Goal: Task Accomplishment & Management: Manage account settings

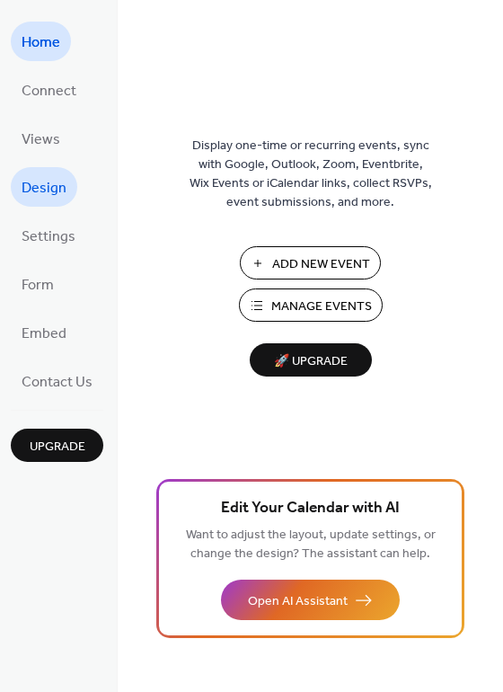
click at [17, 200] on link "Design" at bounding box center [44, 187] width 67 height 40
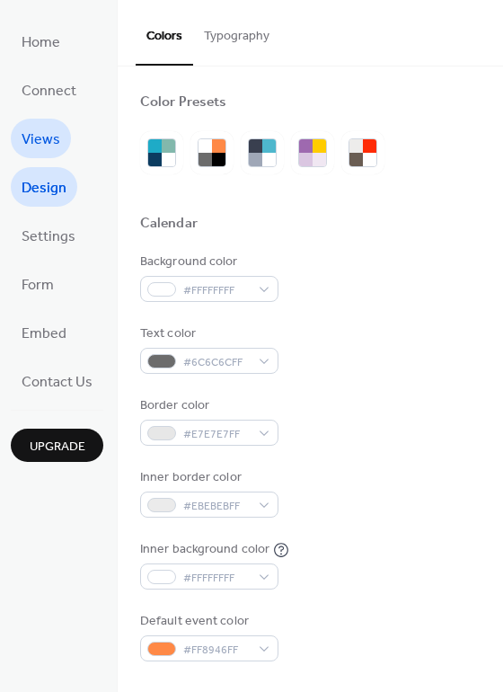
click at [62, 138] on link "Views" at bounding box center [41, 139] width 60 height 40
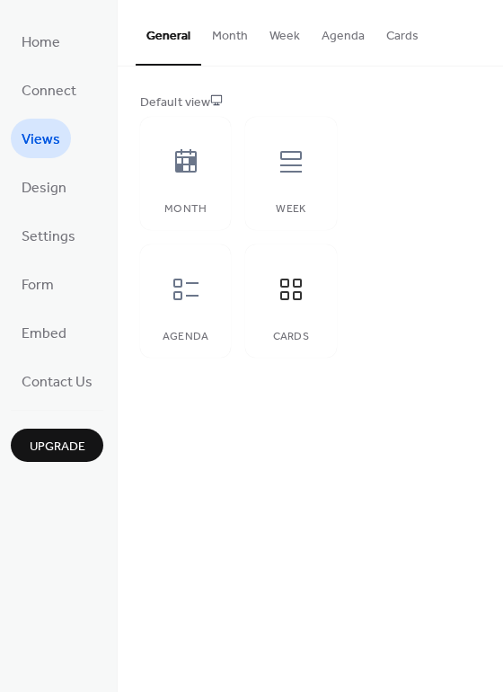
click at [406, 40] on button "Cards" at bounding box center [403, 32] width 54 height 64
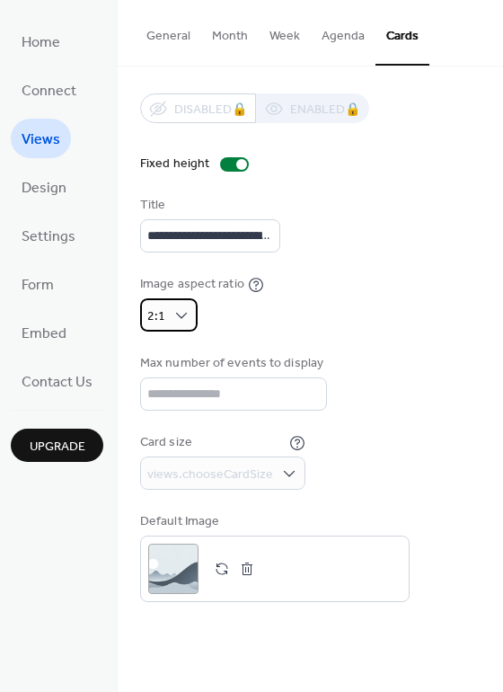
click at [169, 306] on div "2:1" at bounding box center [169, 314] width 58 height 33
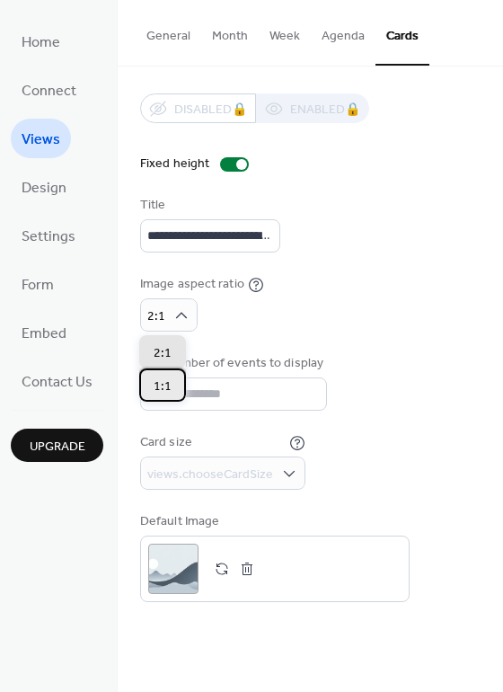
click at [171, 375] on div "1:1" at bounding box center [162, 385] width 47 height 33
click at [174, 354] on div "2:1" at bounding box center [162, 351] width 47 height 33
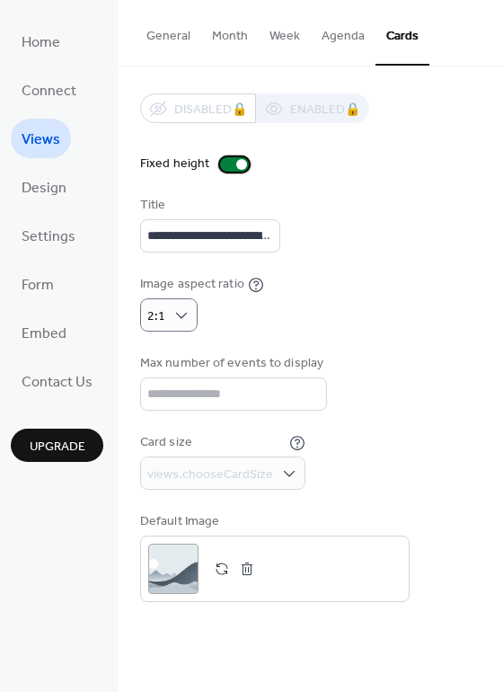
click at [231, 164] on div at bounding box center [234, 164] width 29 height 14
click at [234, 167] on div at bounding box center [234, 164] width 29 height 14
click at [44, 196] on span "Design" at bounding box center [44, 188] width 45 height 29
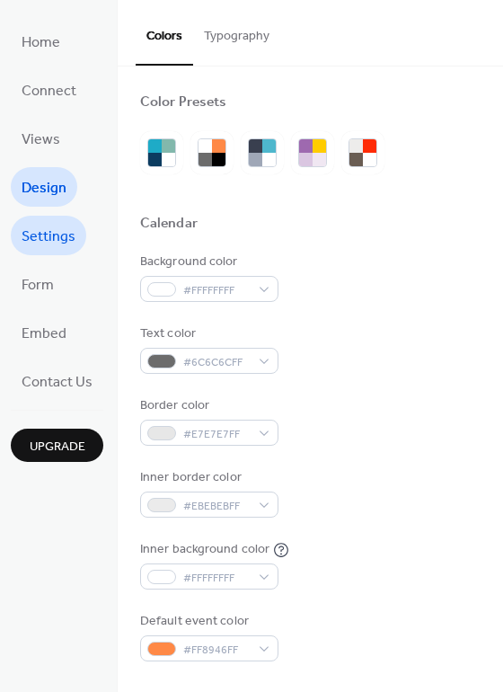
click at [76, 240] on link "Settings" at bounding box center [49, 236] width 76 height 40
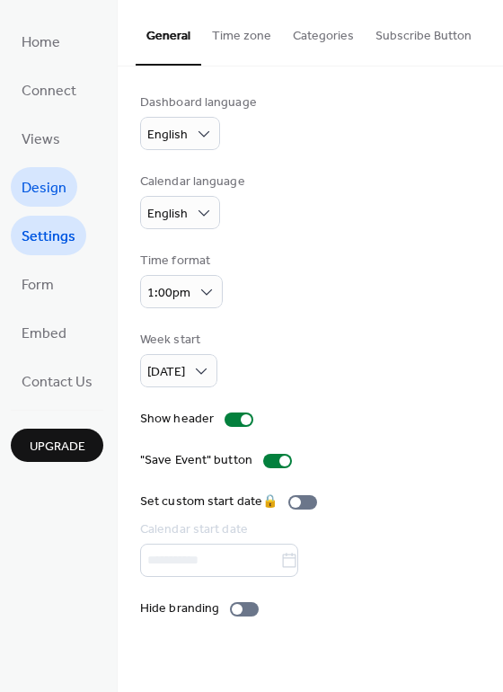
click at [42, 187] on span "Design" at bounding box center [44, 188] width 45 height 29
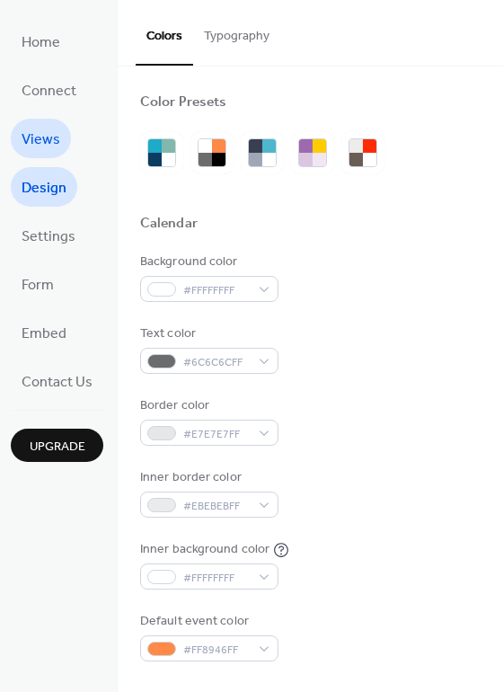
click at [30, 151] on span "Views" at bounding box center [41, 140] width 39 height 29
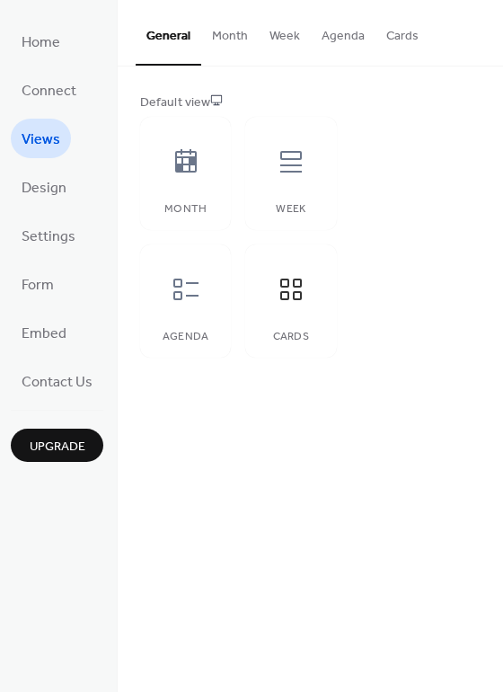
click at [290, 38] on button "Week" at bounding box center [285, 32] width 52 height 64
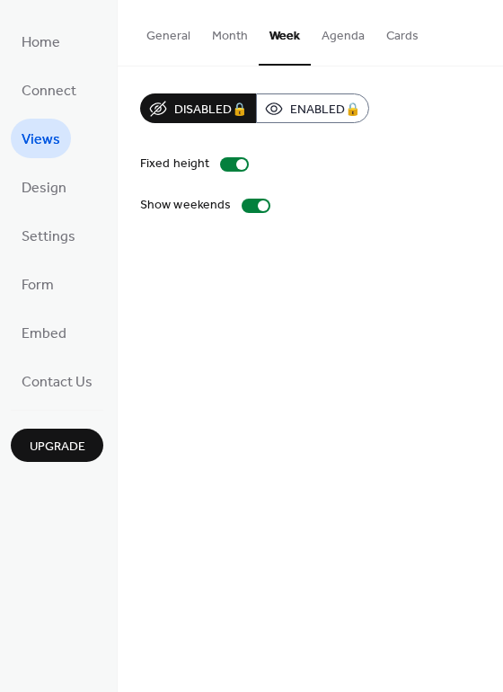
click at [232, 43] on button "Month" at bounding box center [230, 32] width 58 height 64
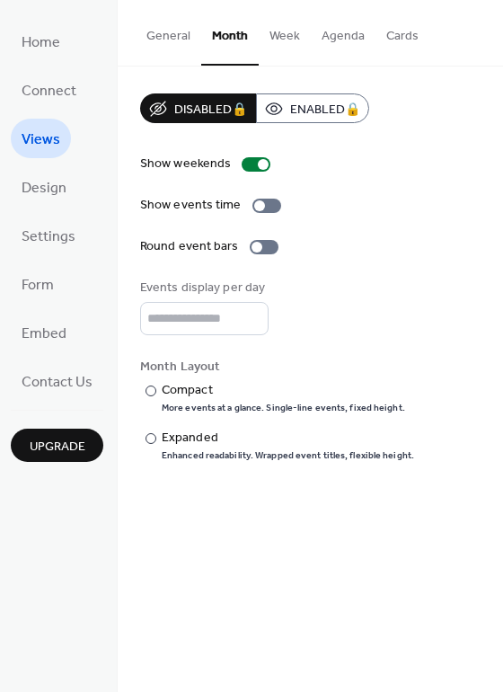
click at [333, 40] on button "Agenda" at bounding box center [343, 32] width 65 height 64
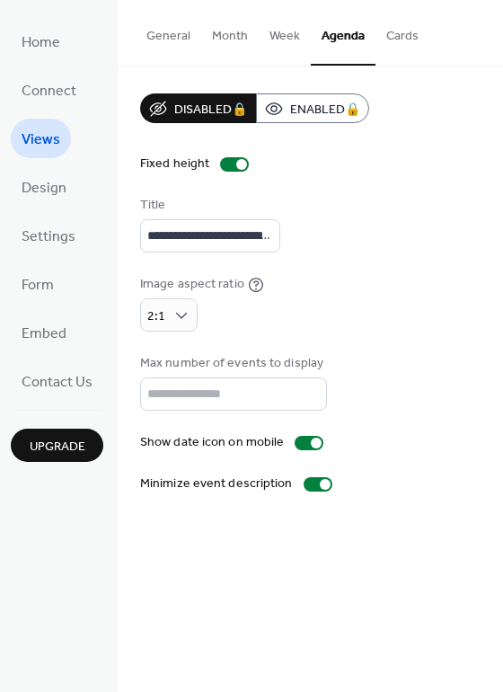
click at [404, 38] on button "Cards" at bounding box center [403, 32] width 54 height 64
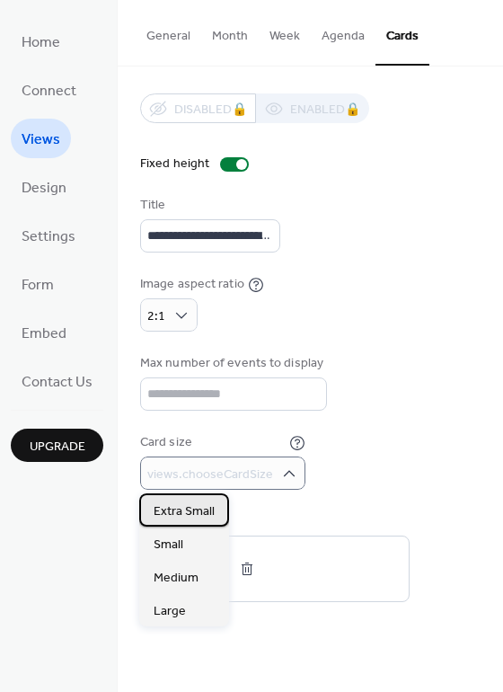
click at [182, 520] on span "Extra Small" at bounding box center [184, 511] width 61 height 19
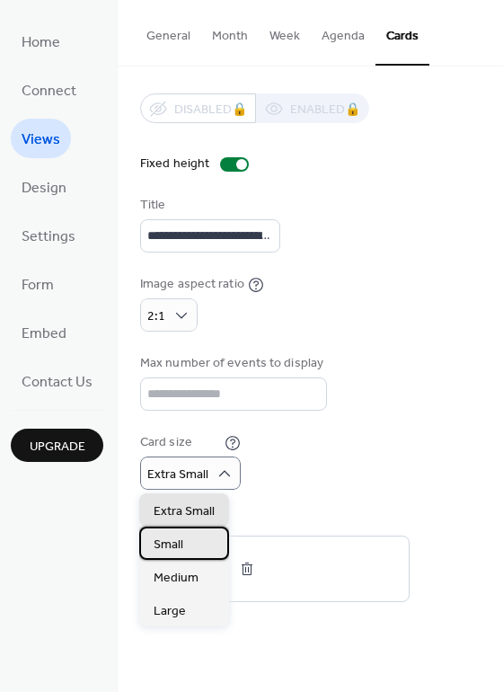
click at [199, 550] on div "Small" at bounding box center [184, 543] width 90 height 33
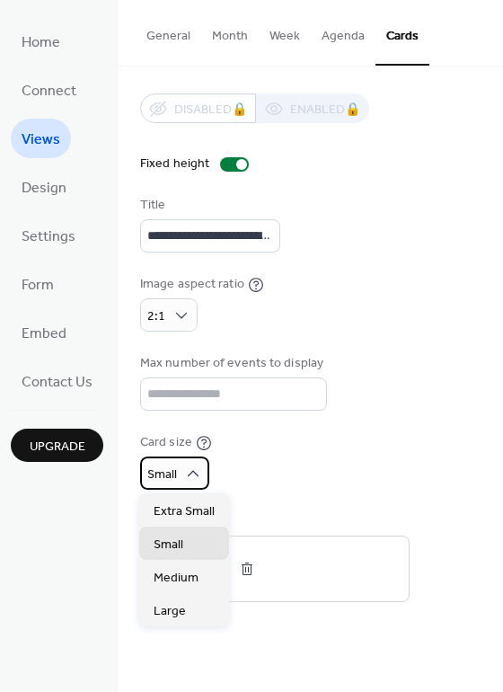
click at [190, 484] on div "Small" at bounding box center [174, 473] width 69 height 33
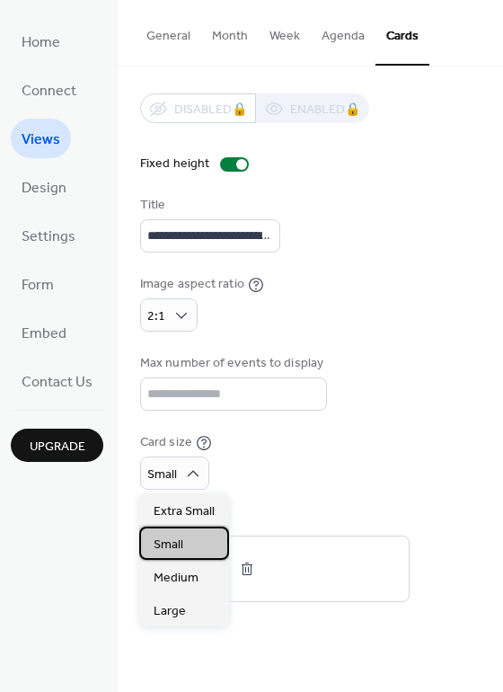
click at [199, 549] on div "Small" at bounding box center [184, 543] width 90 height 33
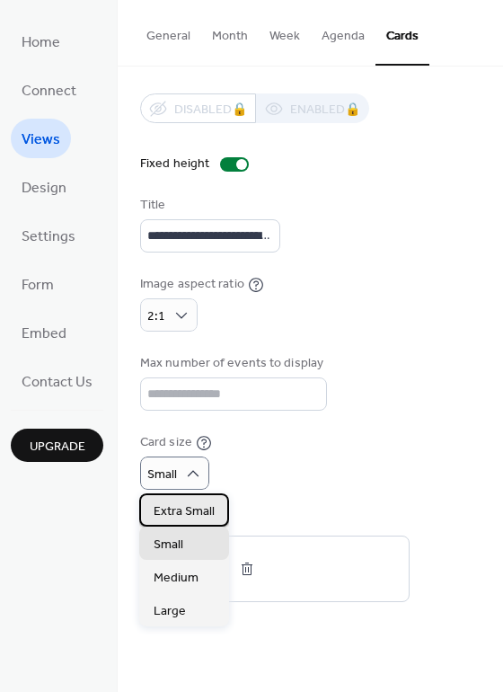
click at [191, 511] on span "Extra Small" at bounding box center [184, 511] width 61 height 19
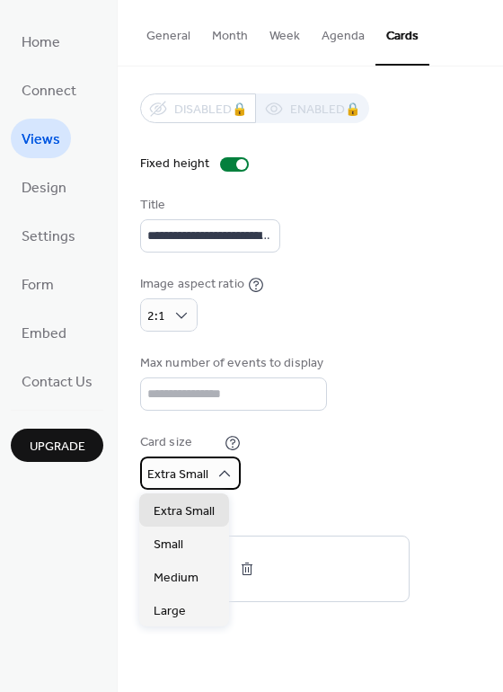
click at [209, 463] on div "Extra Small" at bounding box center [190, 473] width 101 height 33
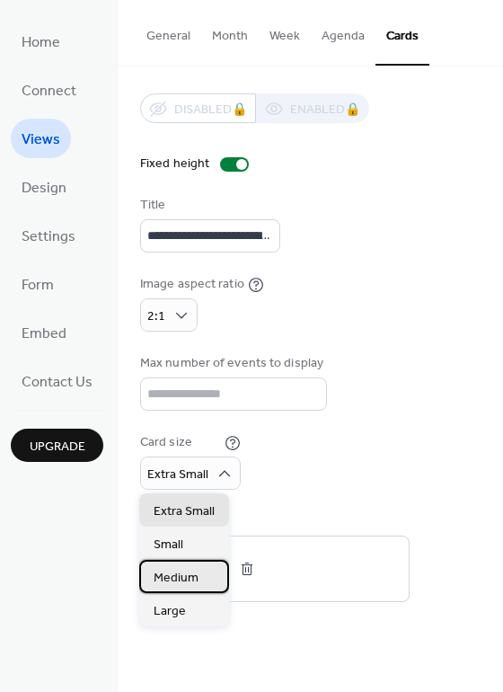
click at [197, 578] on span "Medium" at bounding box center [176, 578] width 45 height 19
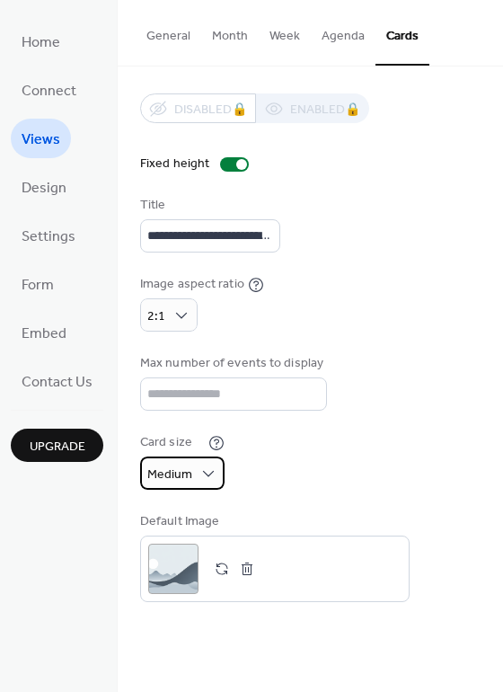
click at [196, 469] on div "Medium" at bounding box center [182, 473] width 84 height 33
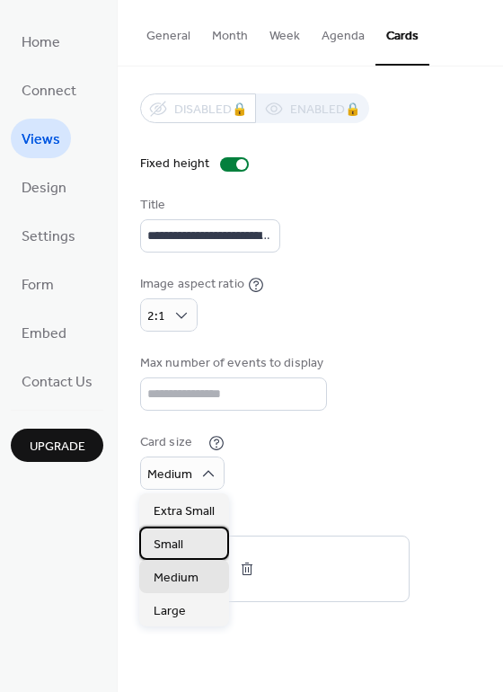
click at [191, 547] on div "Small" at bounding box center [184, 543] width 90 height 33
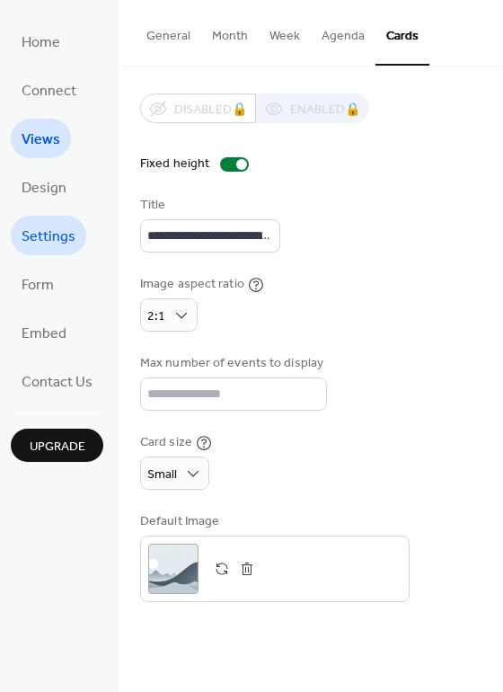
click at [41, 244] on span "Settings" at bounding box center [49, 237] width 54 height 29
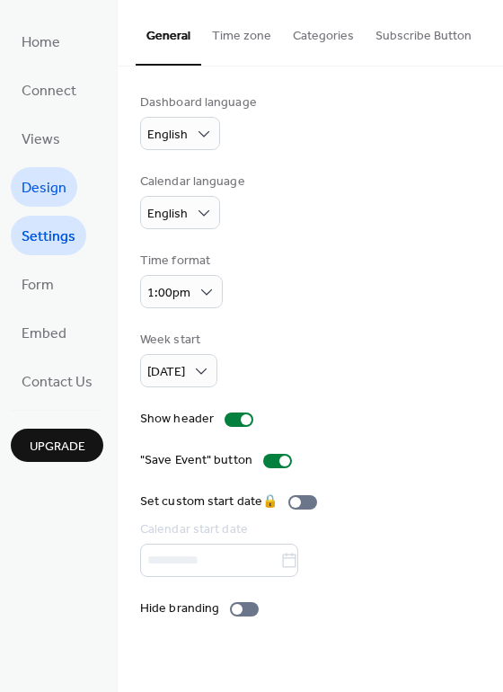
click at [41, 194] on span "Design" at bounding box center [44, 188] width 45 height 29
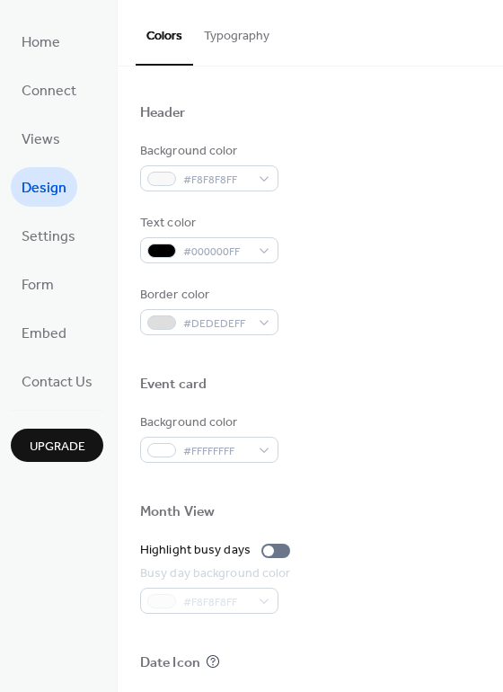
scroll to position [769, 0]
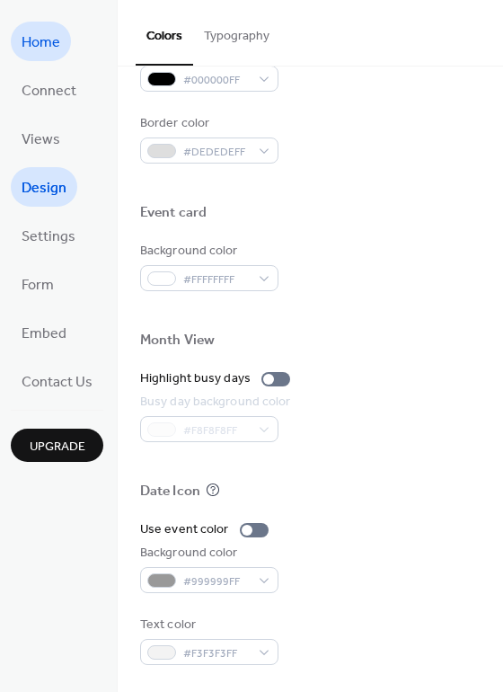
click at [64, 49] on link "Home" at bounding box center [41, 42] width 60 height 40
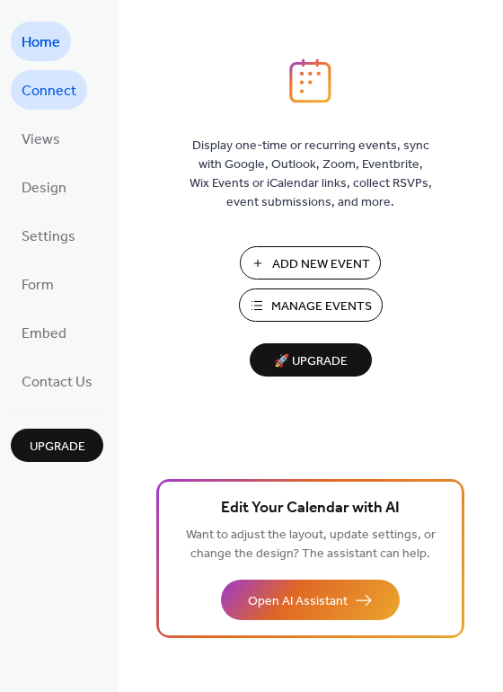
click at [67, 87] on span "Connect" at bounding box center [49, 91] width 55 height 29
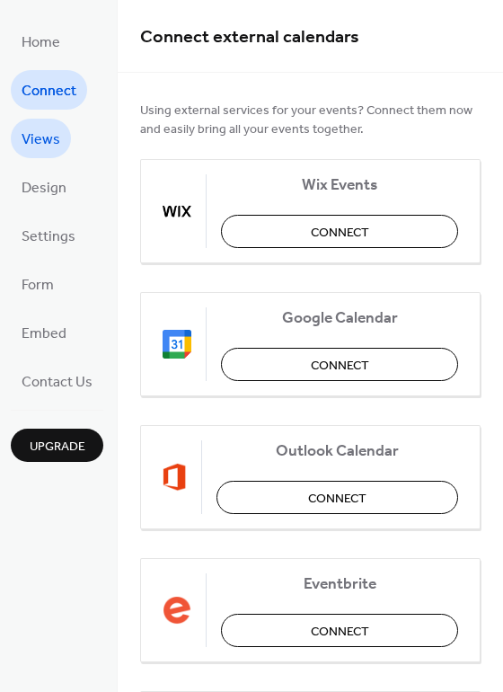
click at [51, 137] on span "Views" at bounding box center [41, 140] width 39 height 29
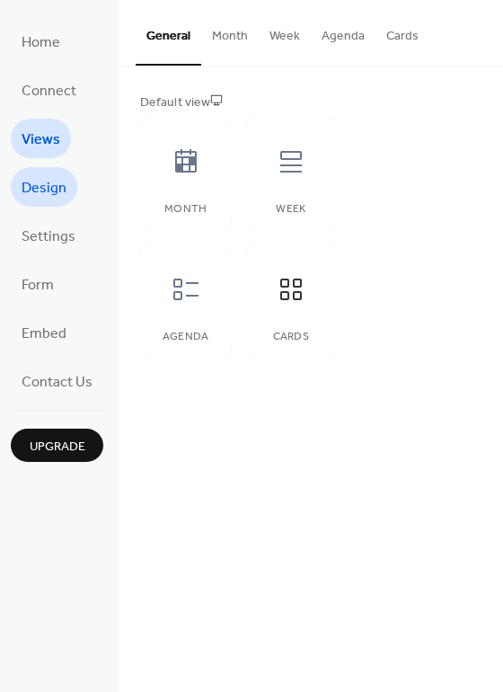
click at [54, 182] on span "Design" at bounding box center [44, 188] width 45 height 29
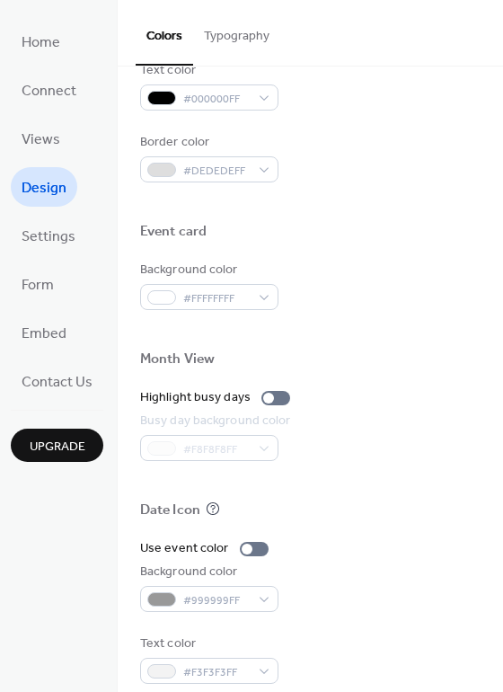
scroll to position [769, 0]
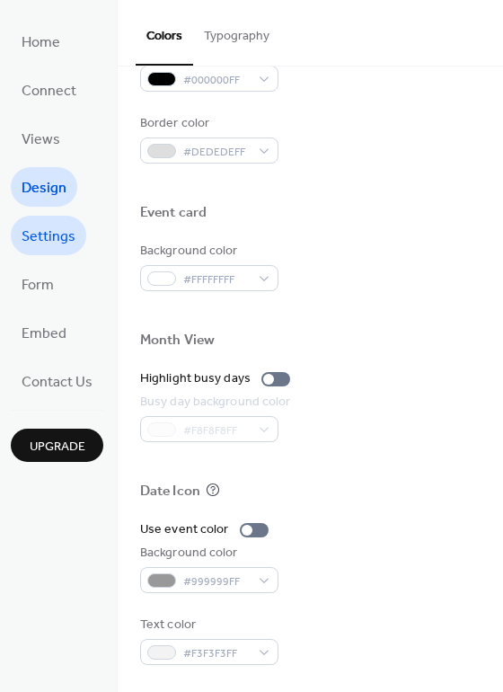
click at [57, 235] on span "Settings" at bounding box center [49, 237] width 54 height 29
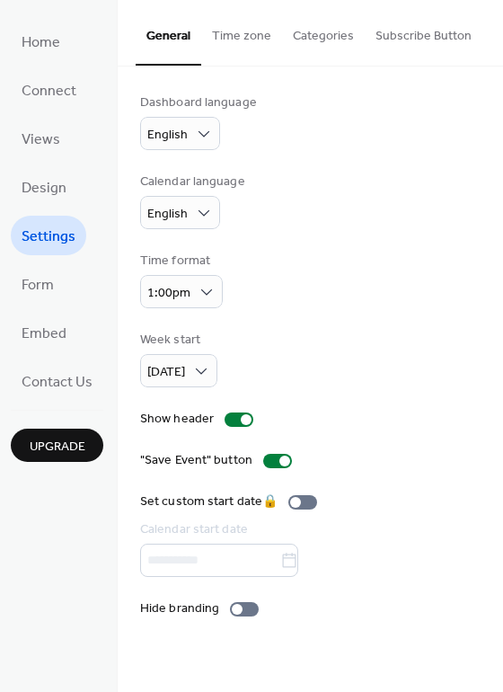
click at [331, 43] on button "Categories" at bounding box center [323, 32] width 83 height 64
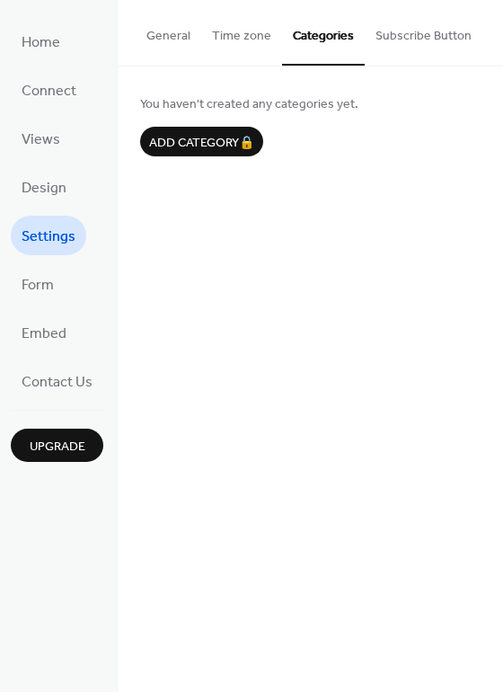
click at [396, 43] on button "Subscribe Button" at bounding box center [424, 32] width 118 height 64
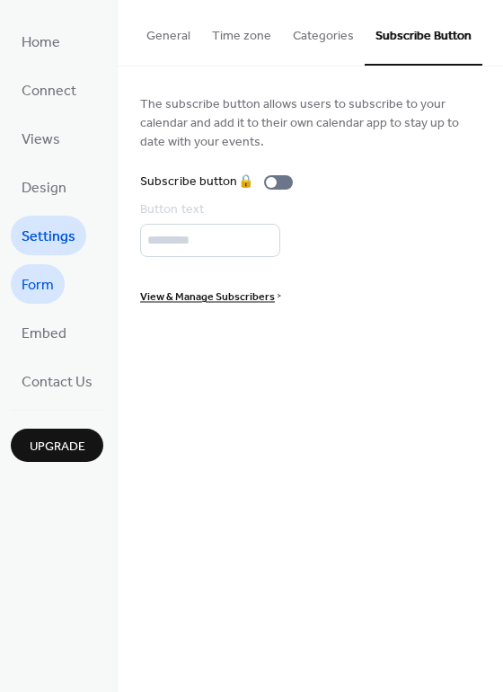
click at [55, 290] on link "Form" at bounding box center [38, 284] width 54 height 40
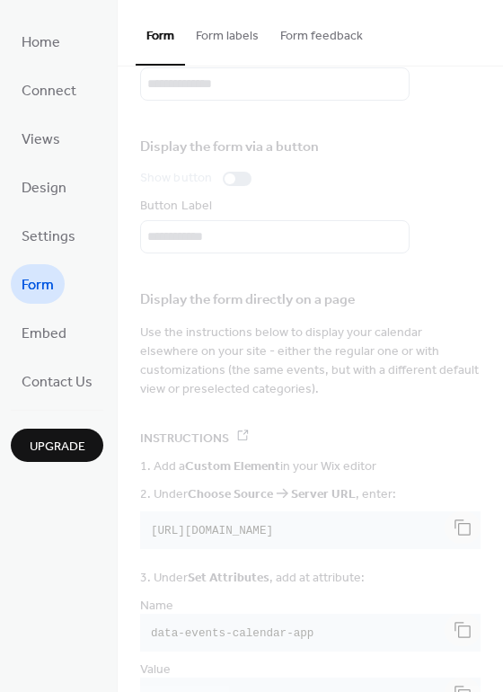
scroll to position [227, 0]
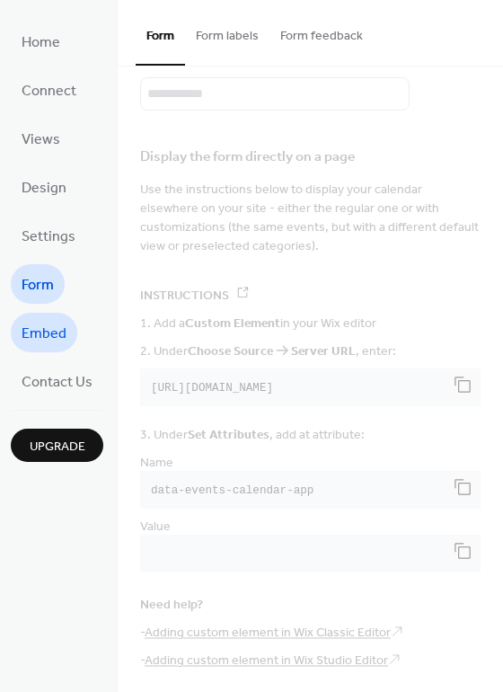
click at [60, 335] on span "Embed" at bounding box center [44, 334] width 45 height 29
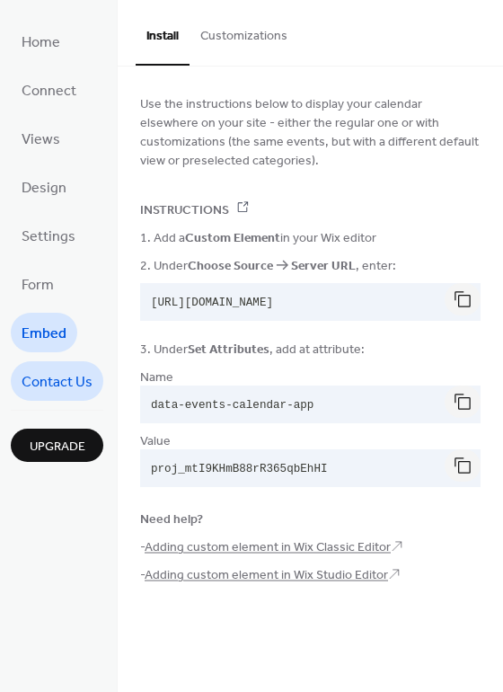
click at [83, 390] on span "Contact Us" at bounding box center [57, 383] width 71 height 29
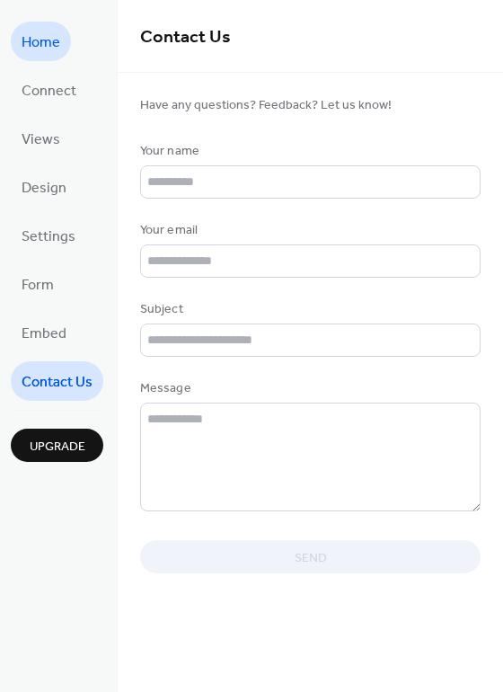
click at [43, 25] on link "Home" at bounding box center [41, 42] width 60 height 40
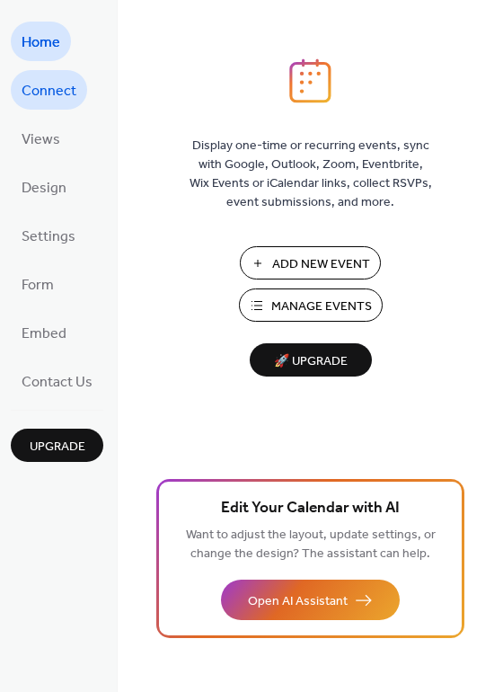
click at [32, 94] on span "Connect" at bounding box center [49, 91] width 55 height 29
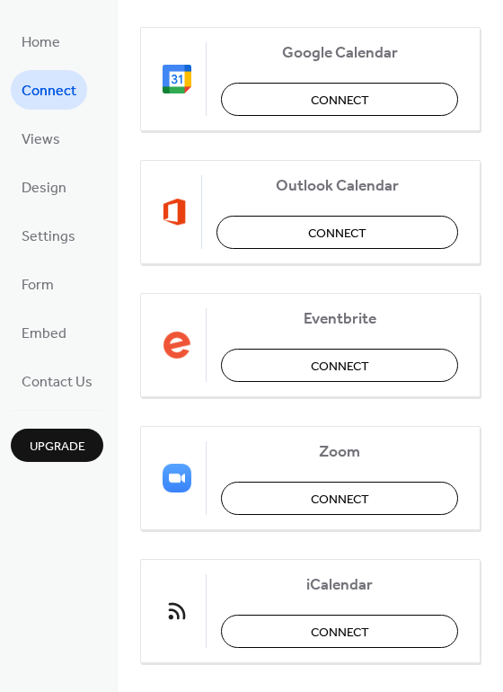
scroll to position [290, 0]
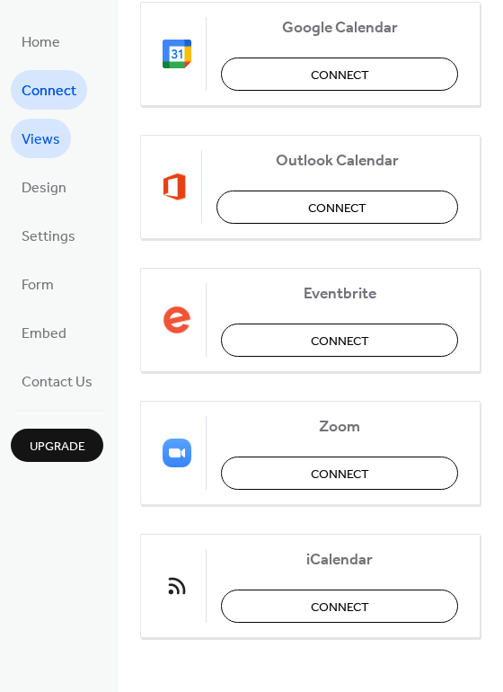
click at [51, 141] on span "Views" at bounding box center [41, 140] width 39 height 29
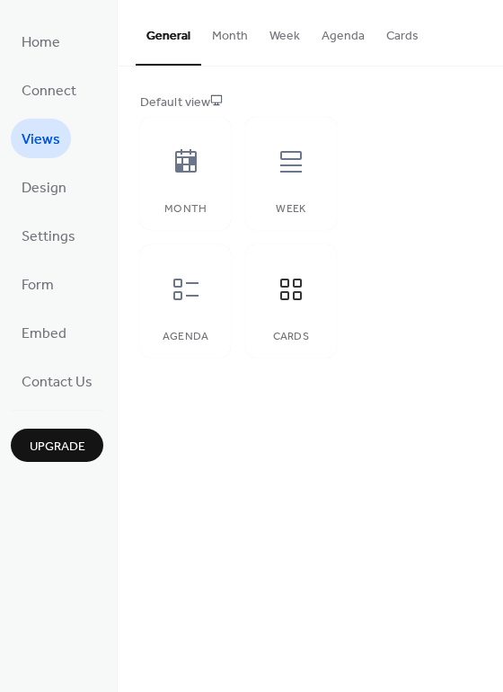
click at [413, 40] on button "Cards" at bounding box center [403, 32] width 54 height 64
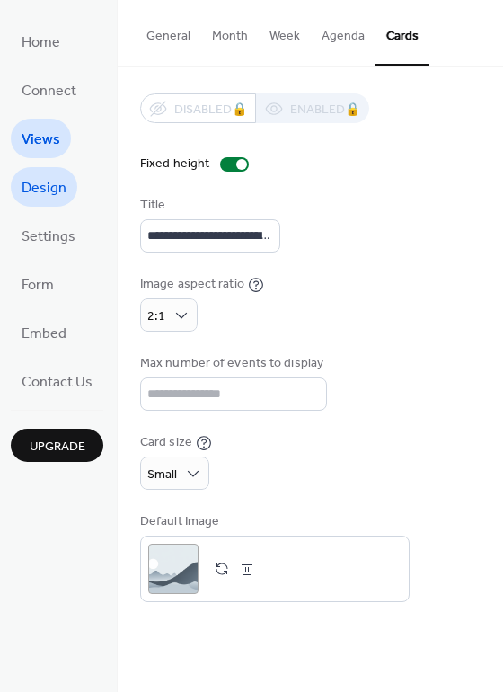
click at [45, 199] on span "Design" at bounding box center [44, 188] width 45 height 29
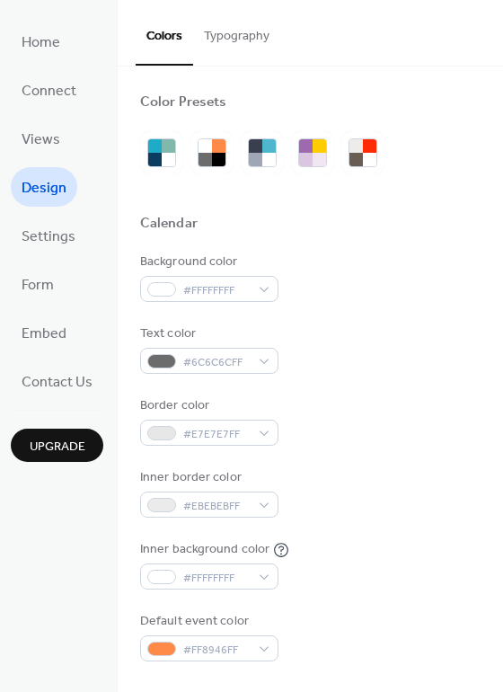
click at [240, 48] on button "Typography" at bounding box center [236, 32] width 87 height 64
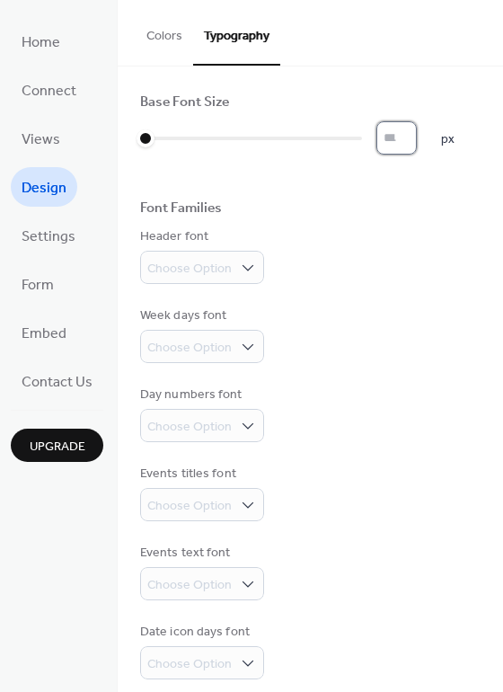
click at [387, 143] on input "*" at bounding box center [397, 137] width 40 height 33
click at [412, 143] on input "*" at bounding box center [397, 137] width 40 height 33
click at [417, 143] on input "*" at bounding box center [397, 137] width 40 height 33
click at [408, 141] on input "*" at bounding box center [397, 137] width 40 height 33
click at [413, 141] on input "*" at bounding box center [397, 137] width 40 height 33
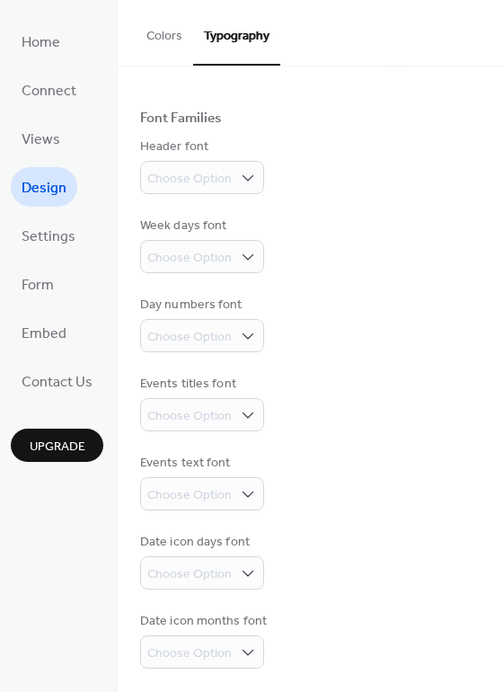
scroll to position [93, 0]
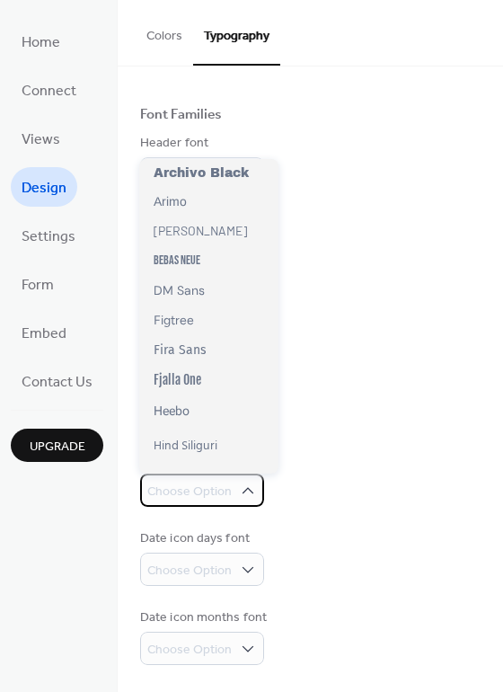
click at [218, 489] on span "Choose Option" at bounding box center [189, 492] width 84 height 19
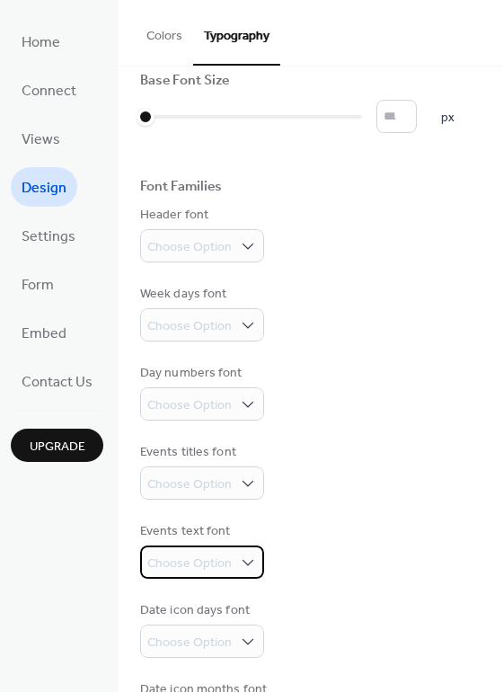
scroll to position [0, 0]
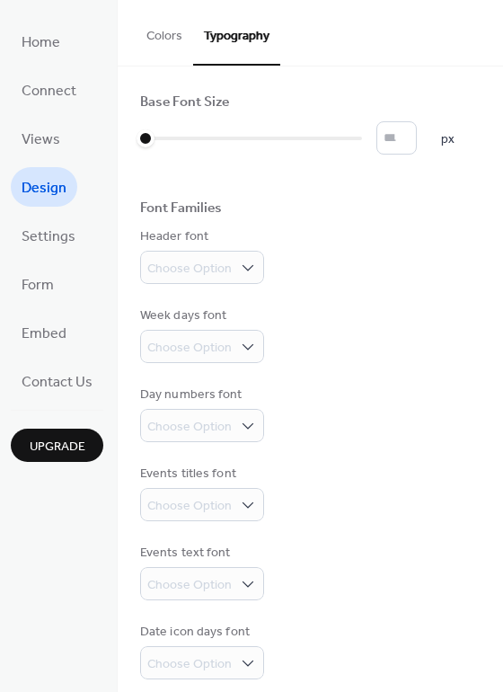
click at [163, 31] on button "Colors" at bounding box center [165, 32] width 58 height 64
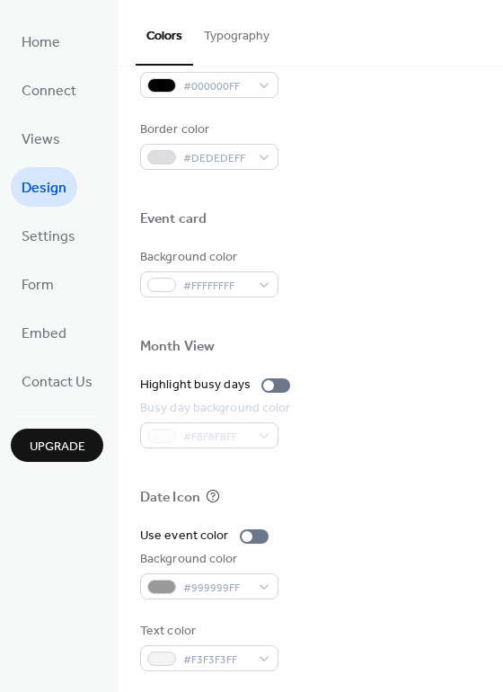
scroll to position [769, 0]
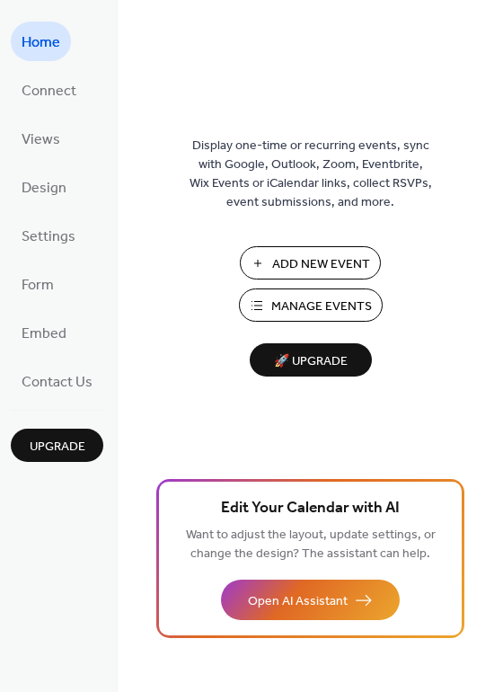
click at [324, 305] on span "Manage Events" at bounding box center [321, 307] width 101 height 19
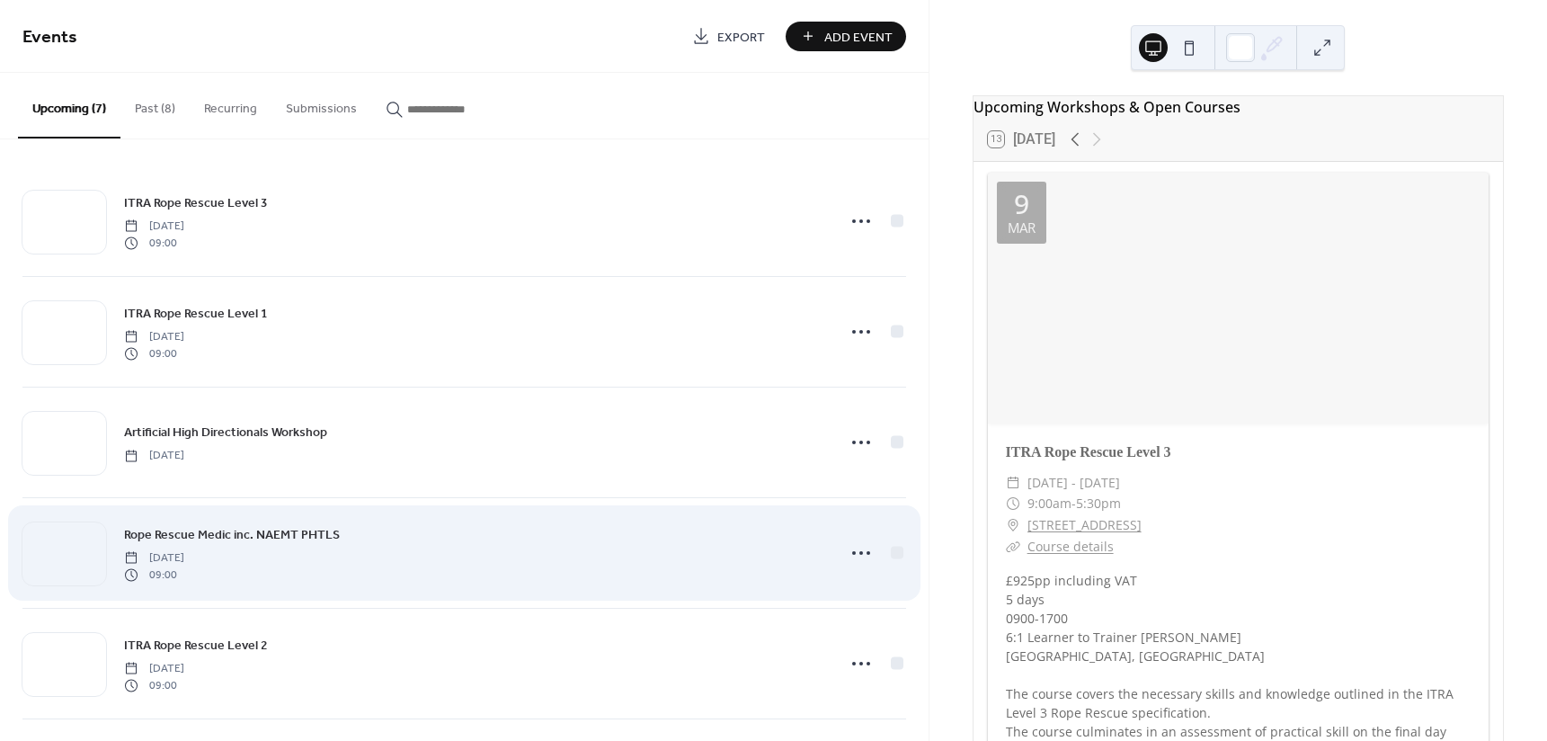
click at [373, 541] on div "Rope Rescue Medic inc. NAEMT PHTLS [DATE] 09:00" at bounding box center [474, 553] width 700 height 58
click at [264, 532] on span "Rope Rescue Medic inc. NAEMT PHTLS" at bounding box center [232, 535] width 216 height 19
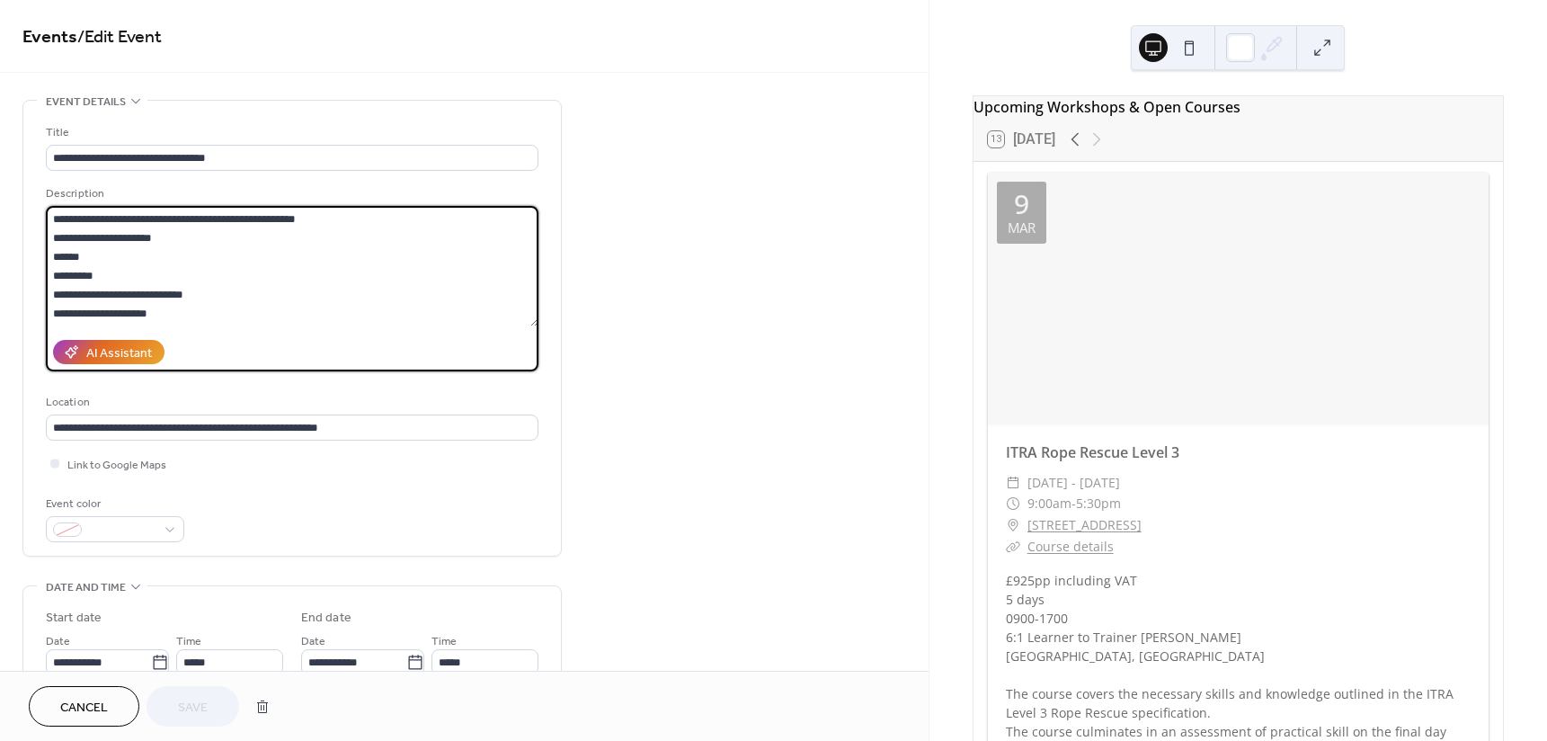
click at [262, 298] on textarea "**********" at bounding box center [292, 266] width 493 height 120
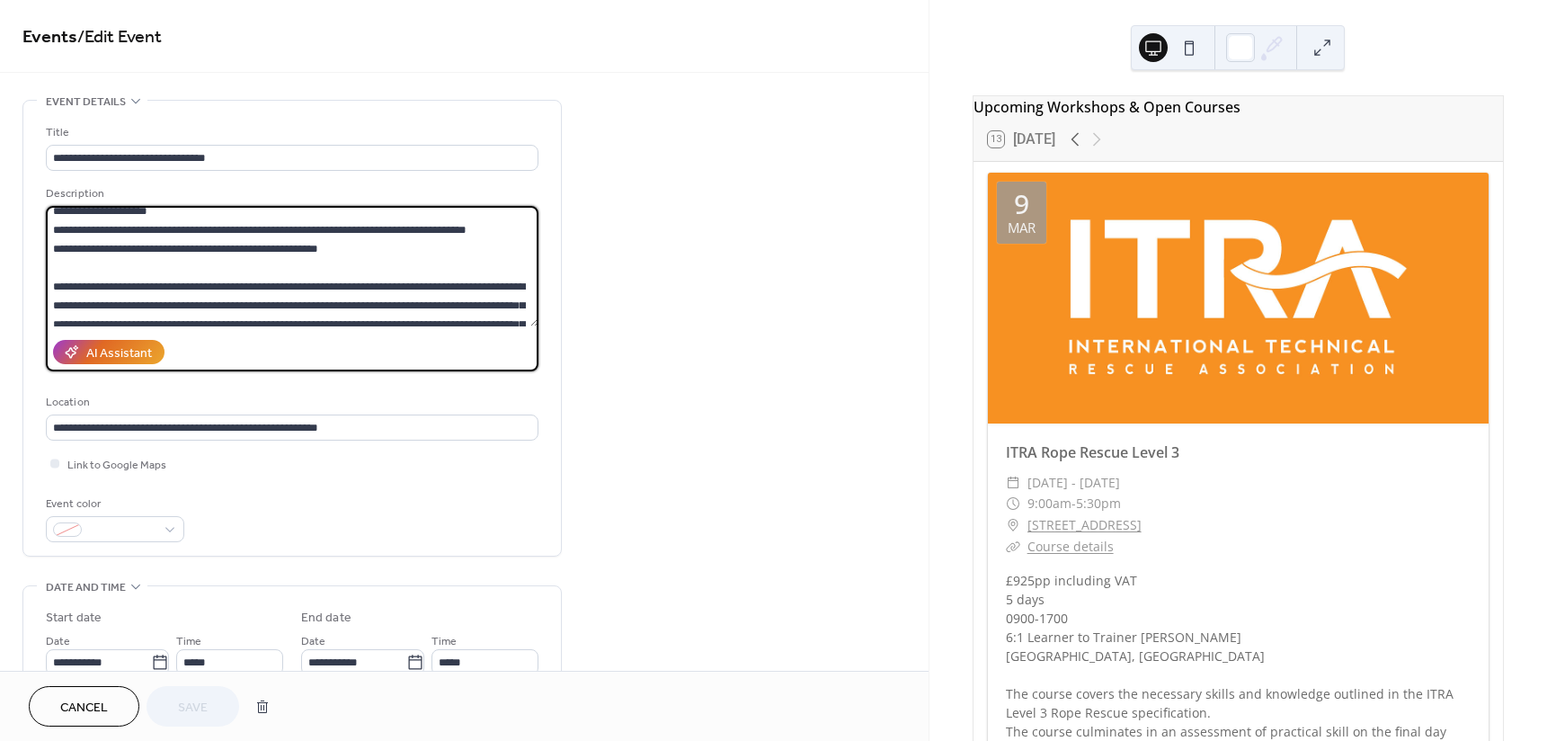
scroll to position [189, 0]
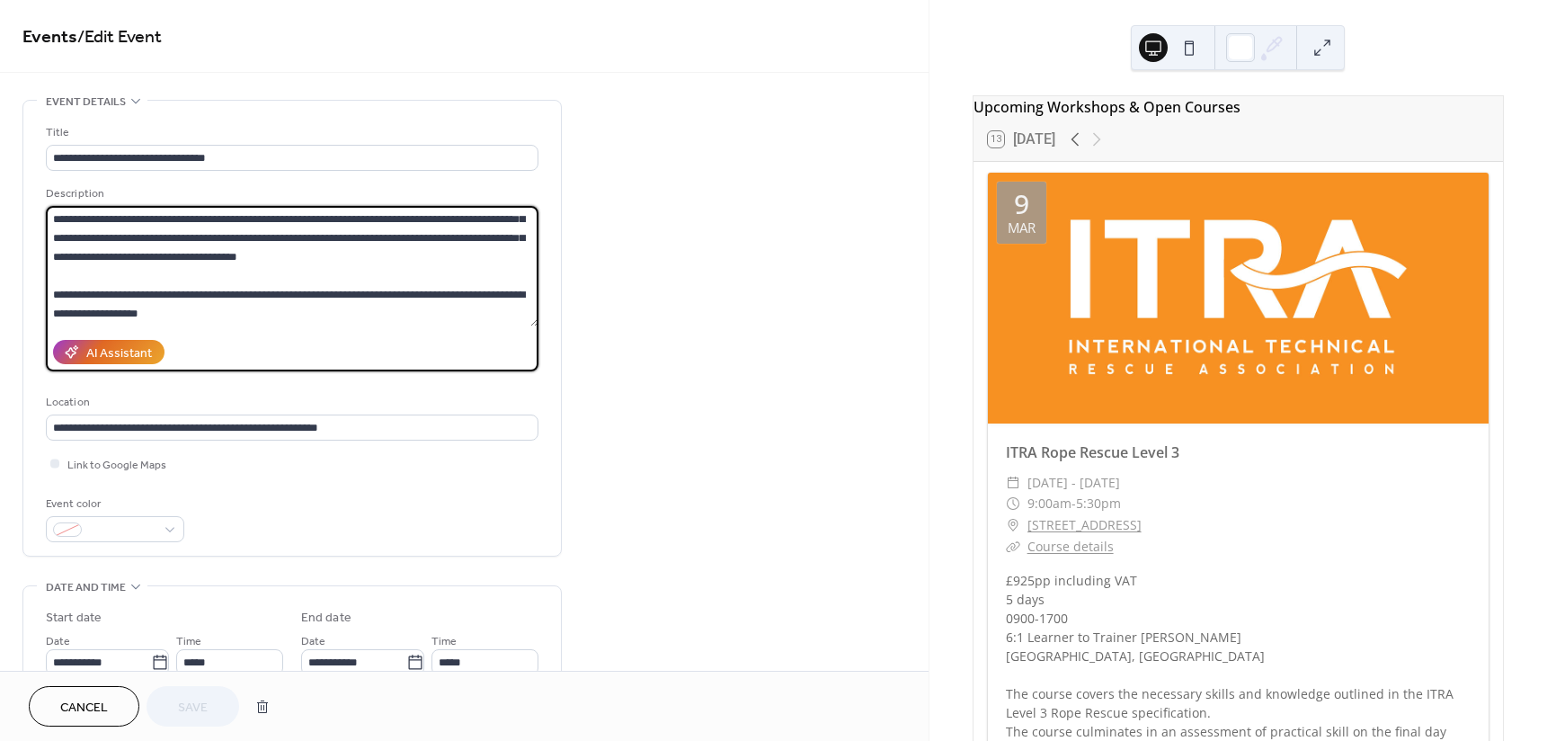
drag, startPoint x: 51, startPoint y: 277, endPoint x: 397, endPoint y: 248, distance: 347.2
click at [397, 248] on textarea "**********" at bounding box center [292, 266] width 493 height 120
click at [417, 266] on textarea "**********" at bounding box center [292, 266] width 493 height 120
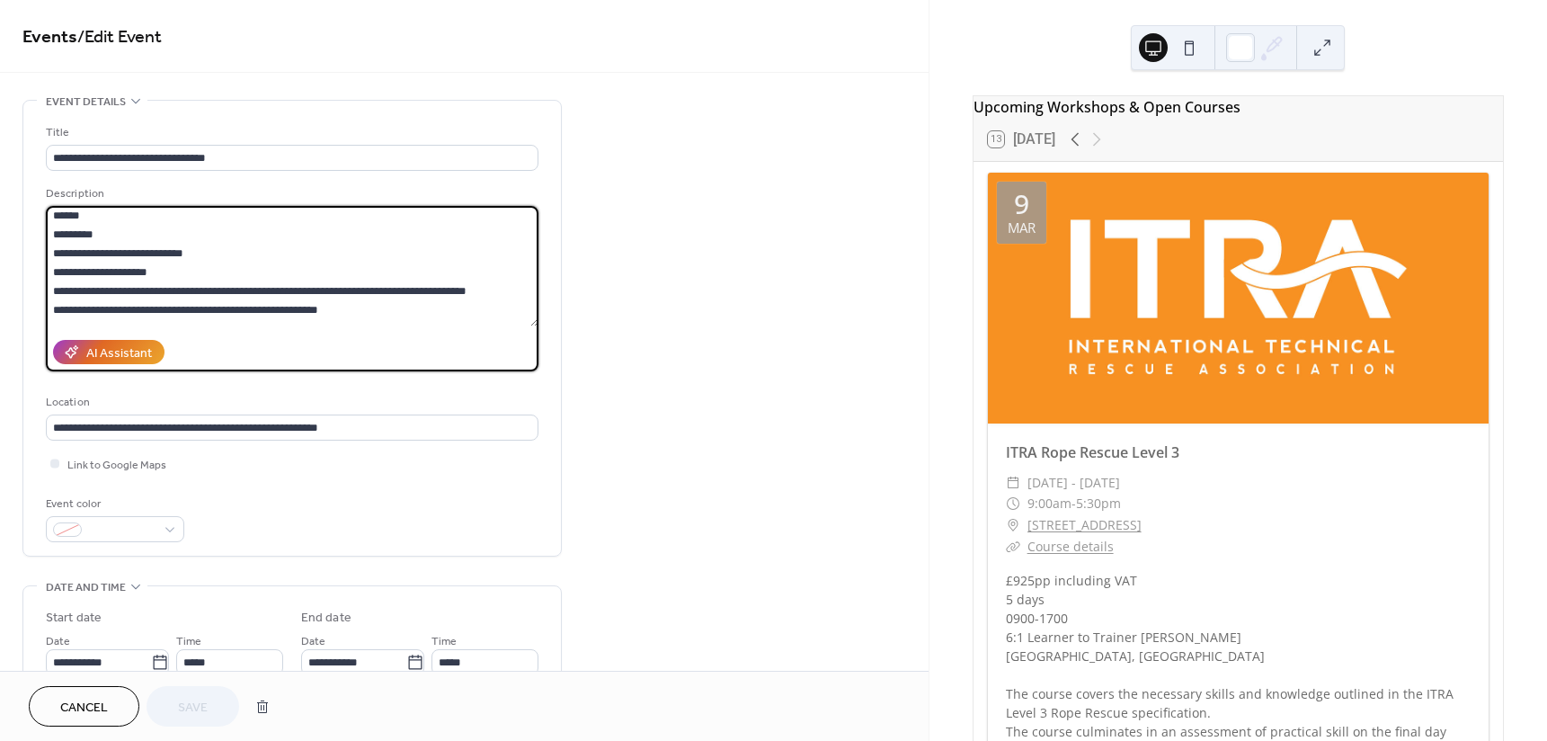
scroll to position [99, 0]
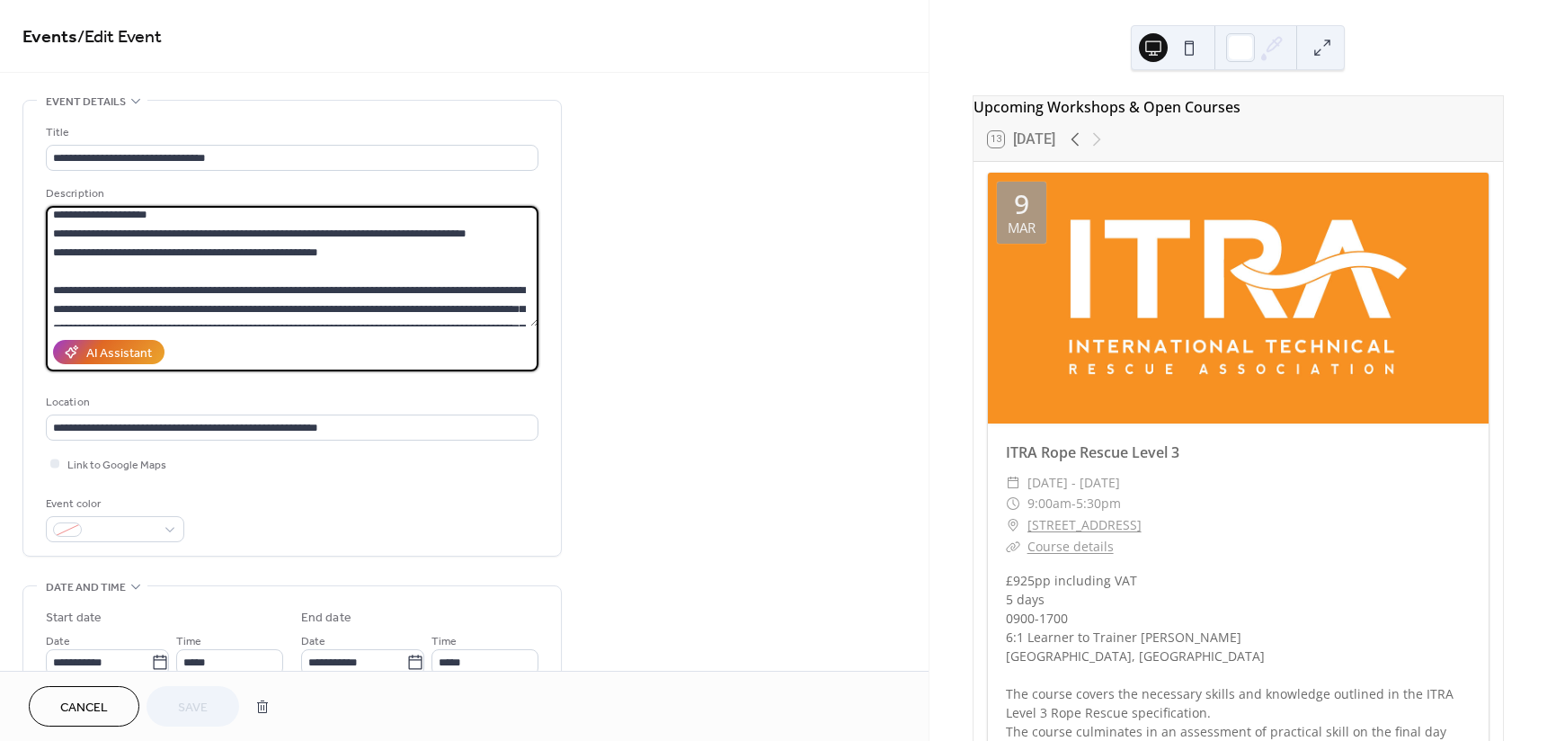
drag, startPoint x: 381, startPoint y: 270, endPoint x: 327, endPoint y: 258, distance: 55.2
click at [327, 258] on textarea "**********" at bounding box center [292, 266] width 493 height 120
click at [347, 254] on textarea "**********" at bounding box center [292, 266] width 493 height 120
drag, startPoint x: 362, startPoint y: 254, endPoint x: 47, endPoint y: 231, distance: 316.4
click at [47, 231] on textarea "**********" at bounding box center [292, 266] width 493 height 120
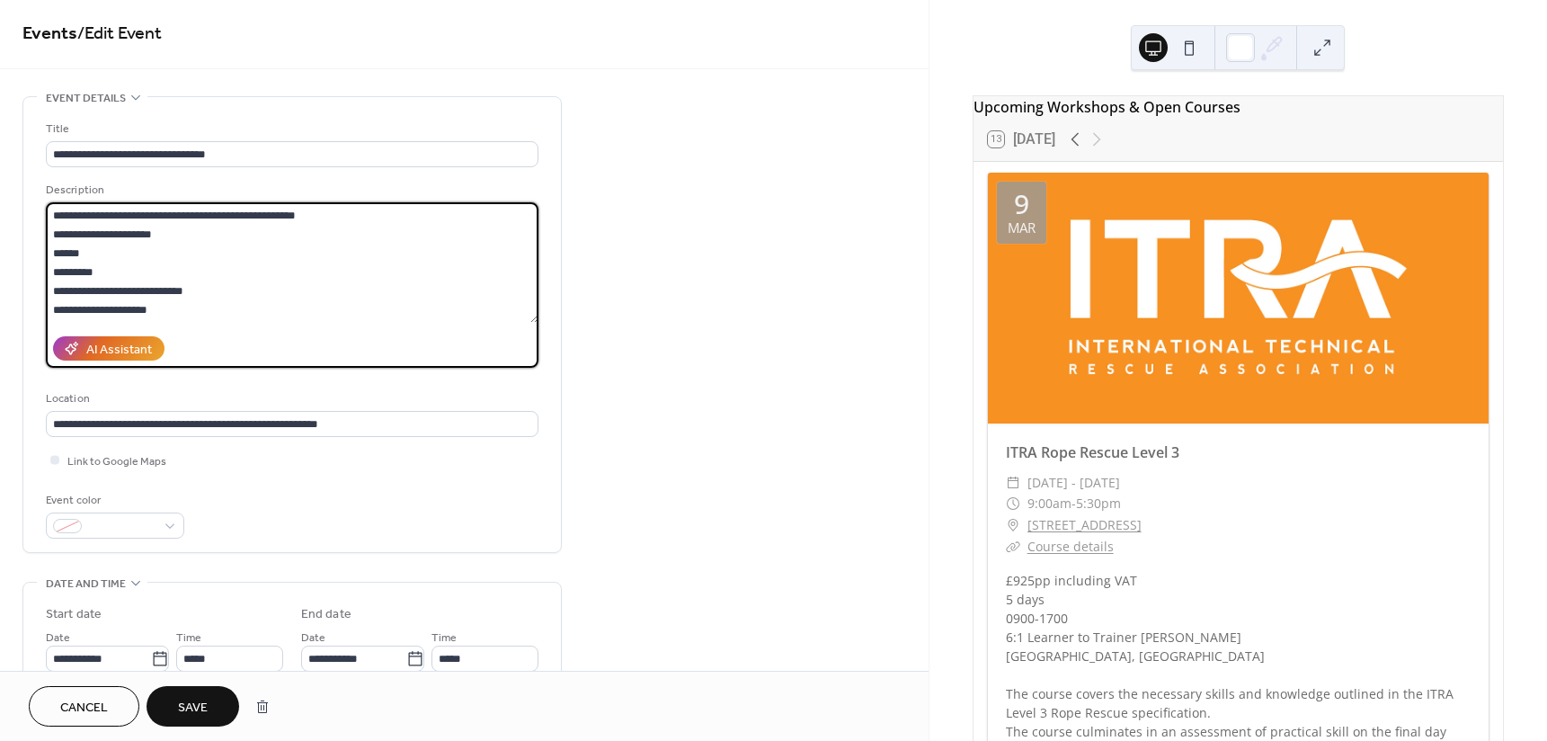
scroll to position [0, 0]
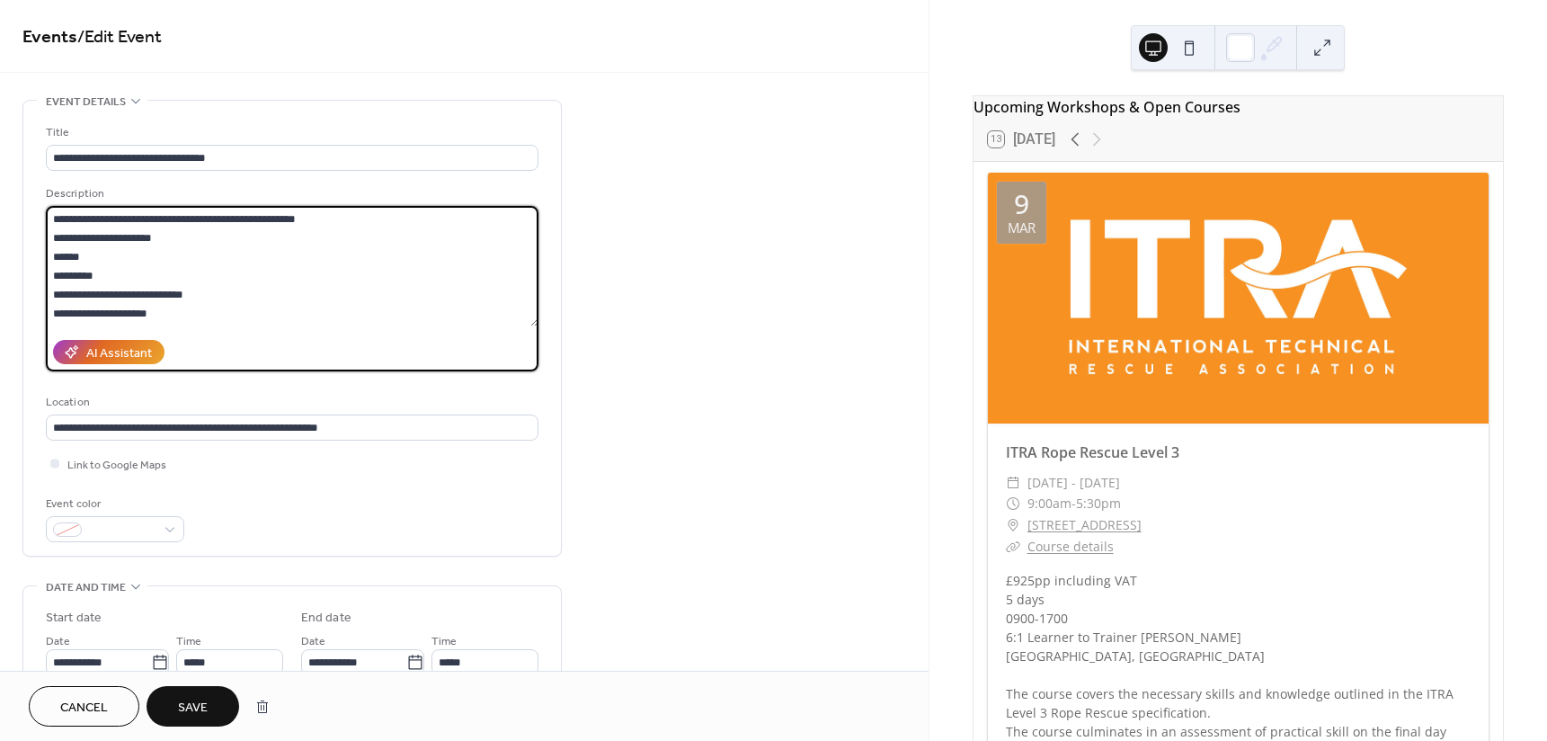
type textarea "**********"
click at [193, 700] on span "Save" at bounding box center [193, 707] width 30 height 19
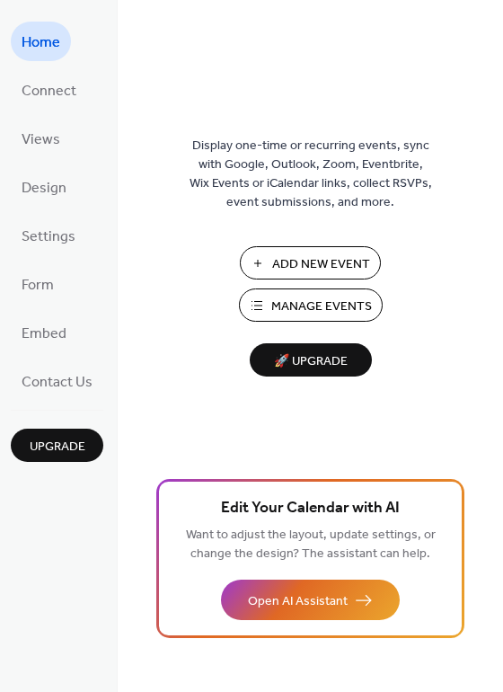
click at [337, 311] on span "Manage Events" at bounding box center [321, 307] width 101 height 19
